Goal: Task Accomplishment & Management: Complete application form

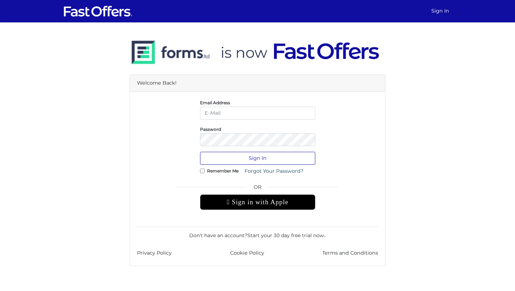
type input "jenelle@strata.ca"
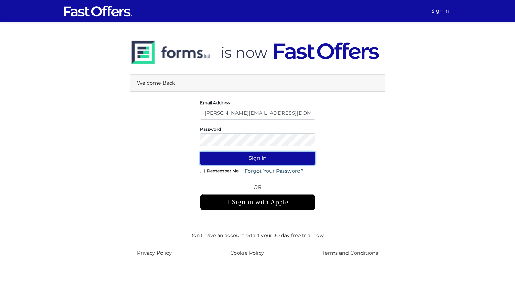
click at [238, 160] on button "Sign In" at bounding box center [257, 158] width 115 height 13
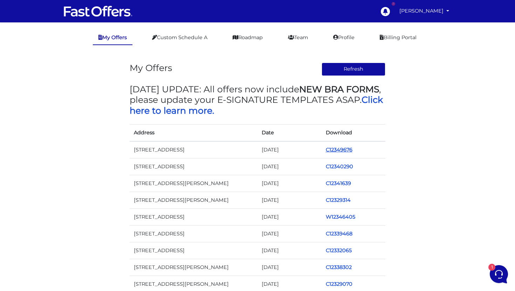
click at [340, 148] on link "C12349676" at bounding box center [339, 150] width 27 height 6
